Goal: Task Accomplishment & Management: Use online tool/utility

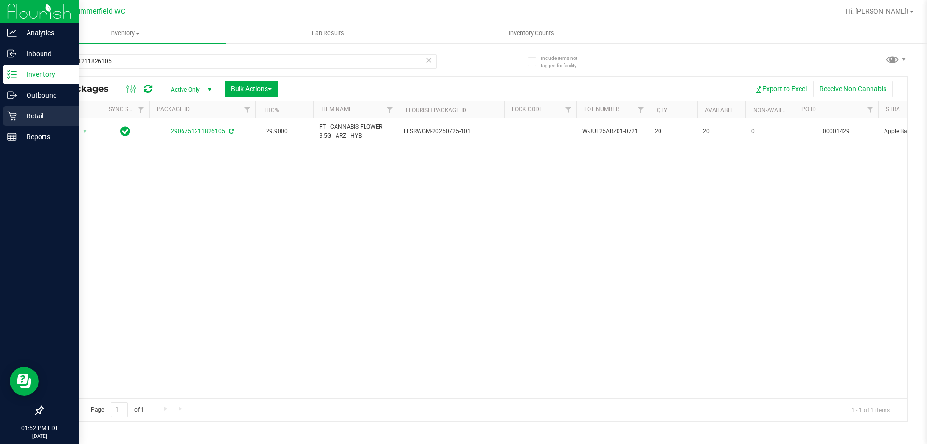
click at [39, 115] on p "Retail" at bounding box center [46, 116] width 58 height 12
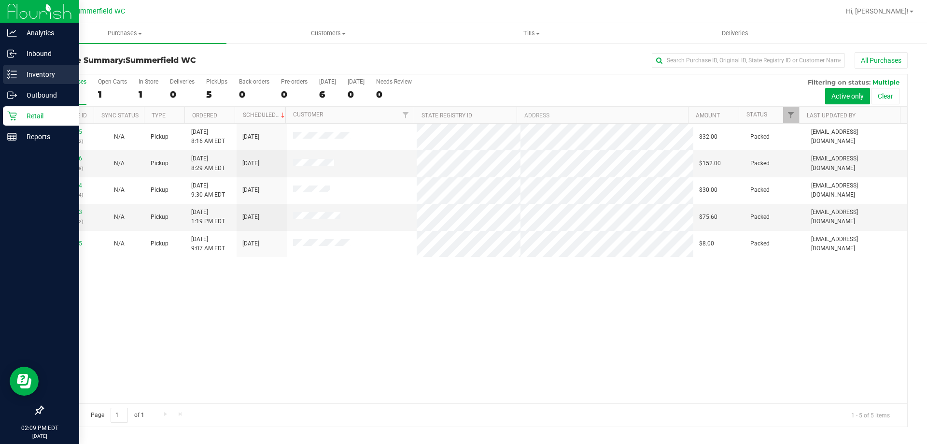
click at [38, 76] on p "Inventory" at bounding box center [46, 75] width 58 height 12
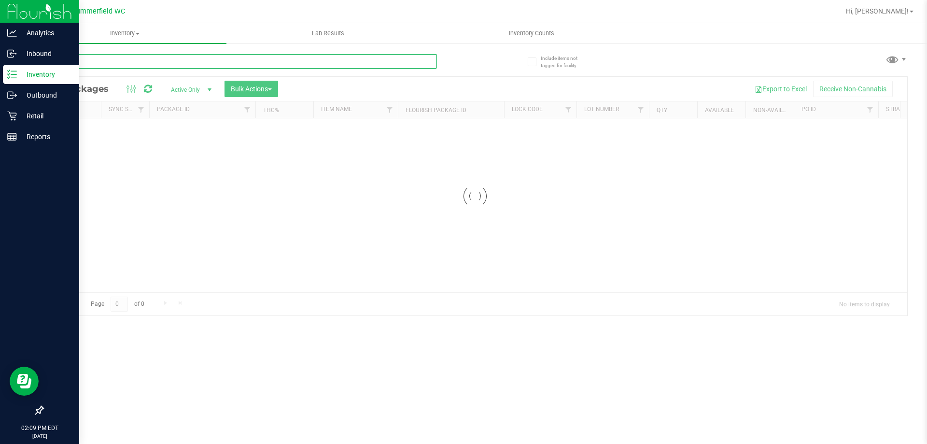
click at [147, 60] on div "Inventory All packages All inventory Waste log Create inventory Lab Results Inv…" at bounding box center [475, 233] width 904 height 420
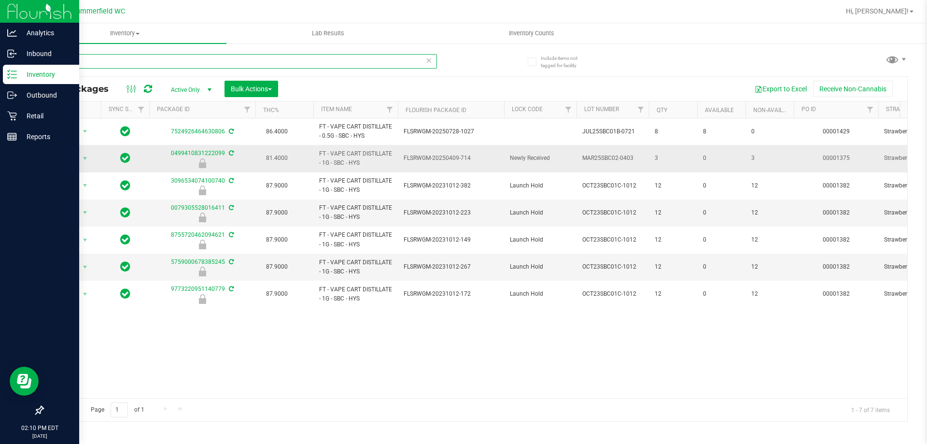
type input "sbc"
click at [128, 157] on icon at bounding box center [125, 158] width 10 height 12
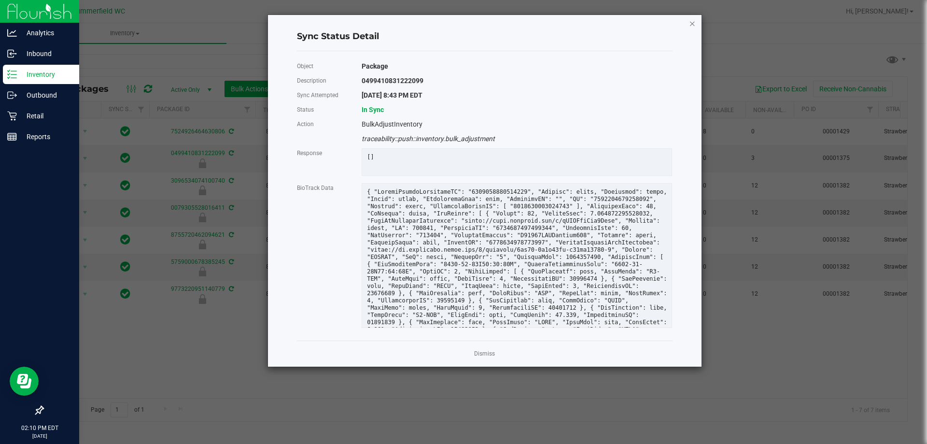
click at [694, 25] on icon "Close" at bounding box center [692, 23] width 7 height 12
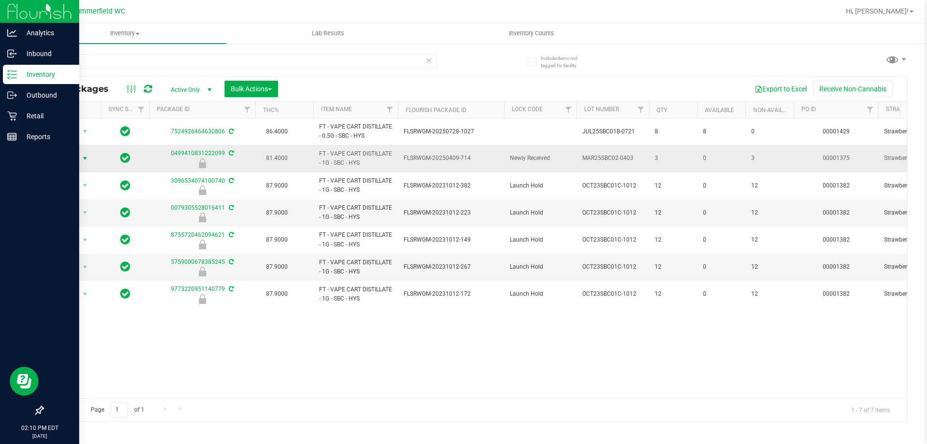
click at [82, 159] on span "select" at bounding box center [85, 158] width 8 height 8
click at [89, 265] on li "Unlock package" at bounding box center [84, 272] width 62 height 14
